Goal: Task Accomplishment & Management: Complete application form

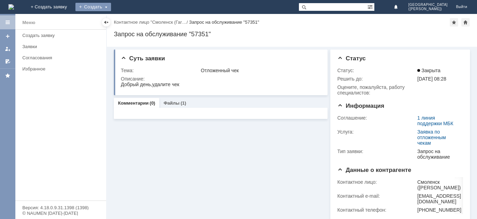
click at [111, 9] on div "Создать" at bounding box center [93, 7] width 36 height 8
click at [130, 23] on link "Заявка" at bounding box center [103, 21] width 53 height 8
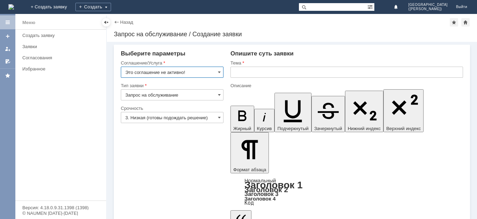
click at [194, 72] on input "Это соглашение не активно!" at bounding box center [172, 72] width 103 height 11
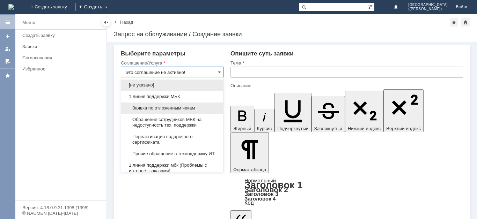
click at [170, 107] on span "Заявка по отложенным чекам" at bounding box center [172, 109] width 94 height 6
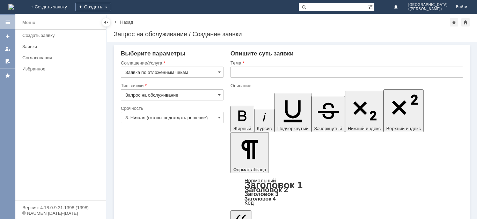
click at [277, 72] on input "text" at bounding box center [347, 72] width 233 height 11
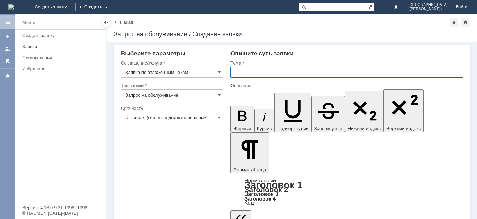
type input "Заявка по отложенным чекам"
type input "Отложенные чеки"
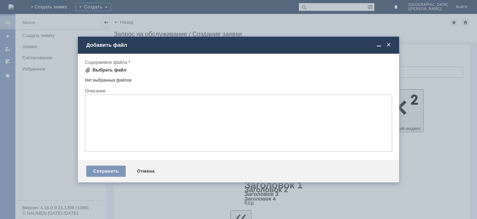
click at [121, 69] on div "Выбрать файл" at bounding box center [110, 70] width 34 height 6
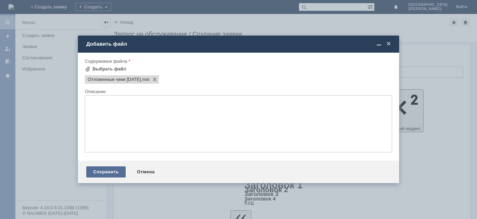
click at [114, 176] on div "Сохранить" at bounding box center [105, 172] width 39 height 11
